Goal: Task Accomplishment & Management: Complete application form

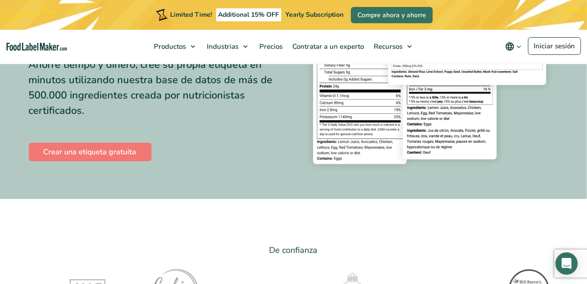
scroll to position [93, 0]
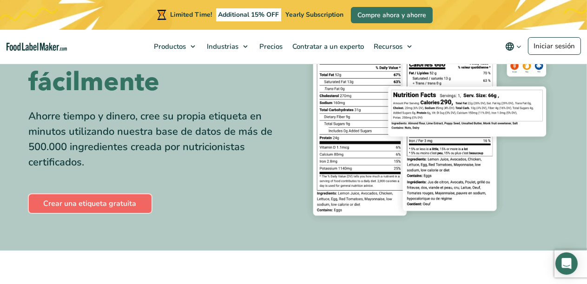
click at [93, 208] on link "Crear una etiqueta gratuita" at bounding box center [90, 203] width 123 height 19
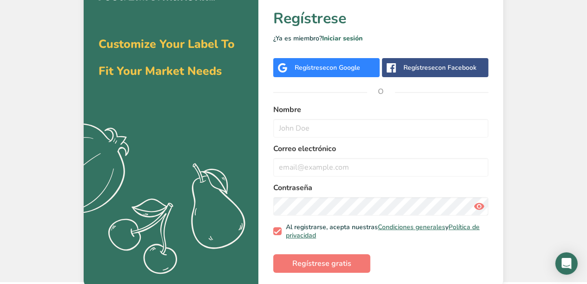
scroll to position [28, 0]
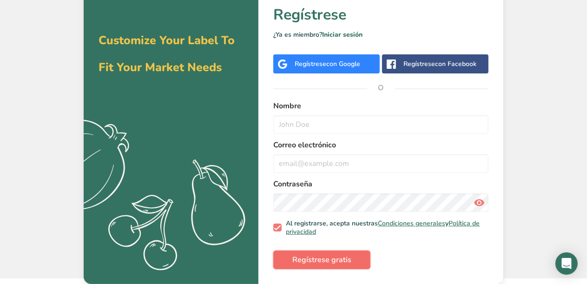
click at [333, 260] on span "Regístrese gratis" at bounding box center [321, 259] width 59 height 11
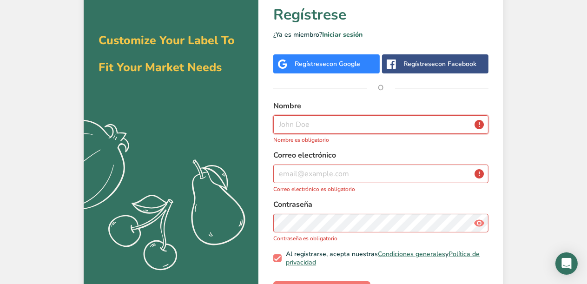
click at [331, 124] on input "text" at bounding box center [380, 124] width 215 height 19
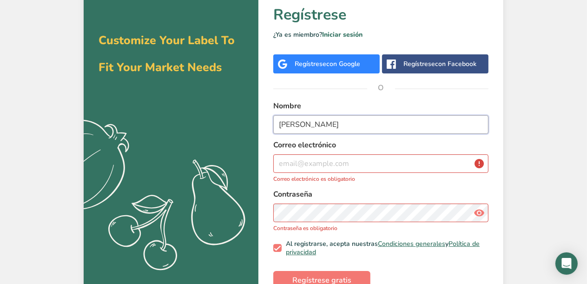
type input "Juan Pablo"
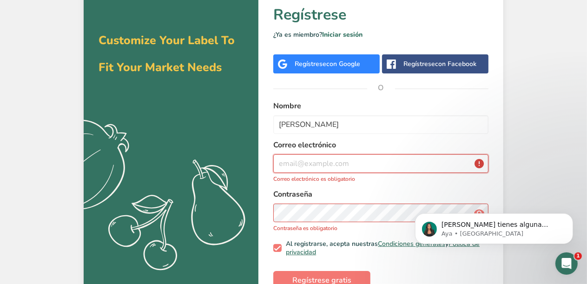
click at [341, 172] on input "email" at bounding box center [380, 163] width 215 height 19
click at [351, 159] on input "email" at bounding box center [380, 163] width 215 height 19
click at [351, 162] on input "email" at bounding box center [380, 163] width 215 height 19
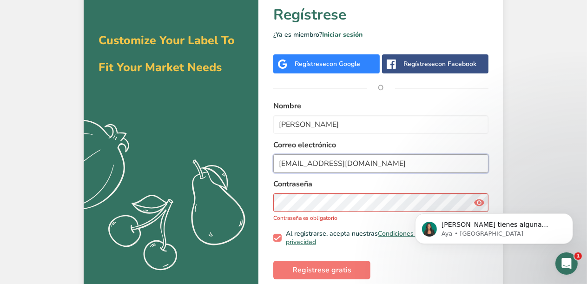
type input "panaderiaelaleman24@gmail.com"
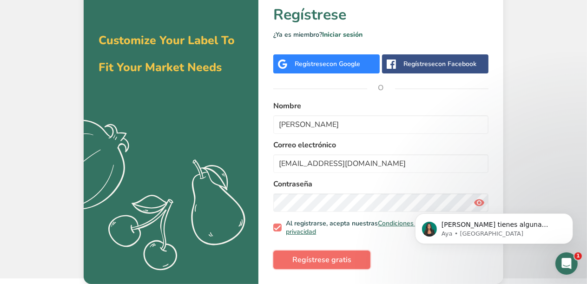
click at [318, 261] on span "Regístrese gratis" at bounding box center [321, 259] width 59 height 11
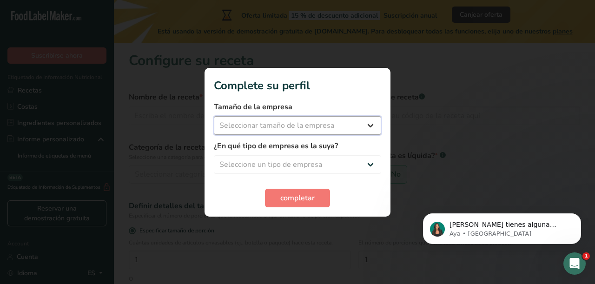
click at [278, 123] on select "Seleccionar tamaño de la empresa Menos de 10 empleados De 10 a 50 empleados De …" at bounding box center [297, 125] width 167 height 19
select select "1"
click at [214, 116] on select "Seleccionar tamaño de la empresa Menos de 10 empleados De 10 a 50 empleados De …" at bounding box center [297, 125] width 167 height 19
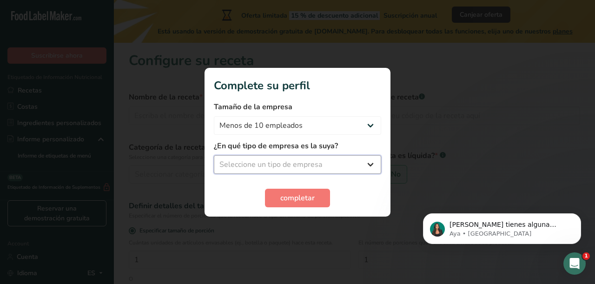
click at [294, 162] on select "Seleccione un tipo de empresa Fabricante de alimentos envasados Restaurante y c…" at bounding box center [297, 164] width 167 height 19
select select "3"
click at [214, 155] on select "Seleccione un tipo de empresa Fabricante de alimentos envasados Restaurante y c…" at bounding box center [297, 164] width 167 height 19
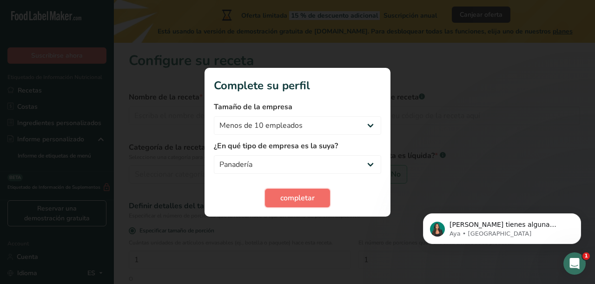
click at [298, 200] on span "completar" at bounding box center [297, 197] width 34 height 11
